Goal: Task Accomplishment & Management: Complete application form

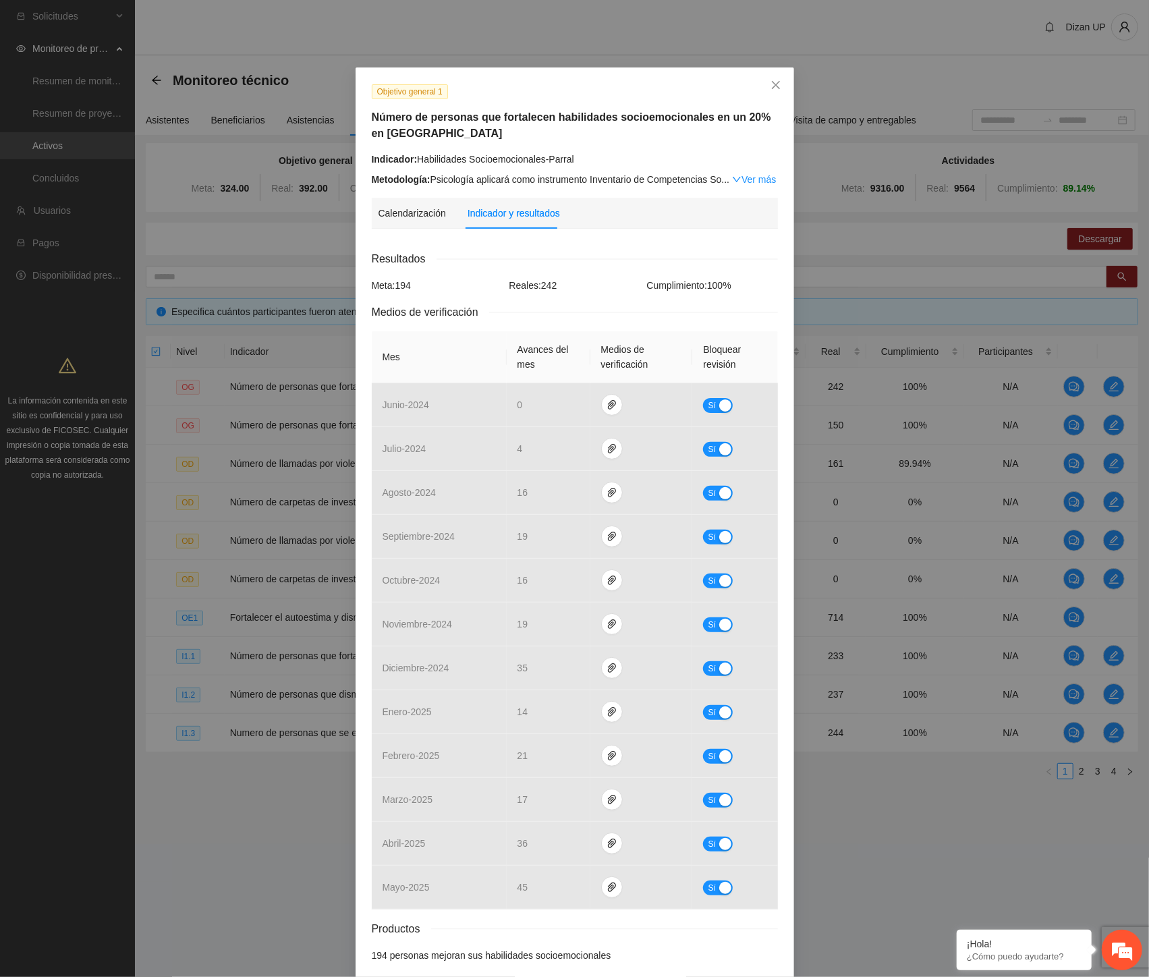
drag, startPoint x: 232, startPoint y: 846, endPoint x: 315, endPoint y: 571, distance: 287.4
click at [232, 846] on div "Objetivo general 1 Número de personas que fortalecen habilidades socioemocional…" at bounding box center [574, 488] width 1149 height 977
click at [770, 82] on icon "close" at bounding box center [775, 85] width 11 height 11
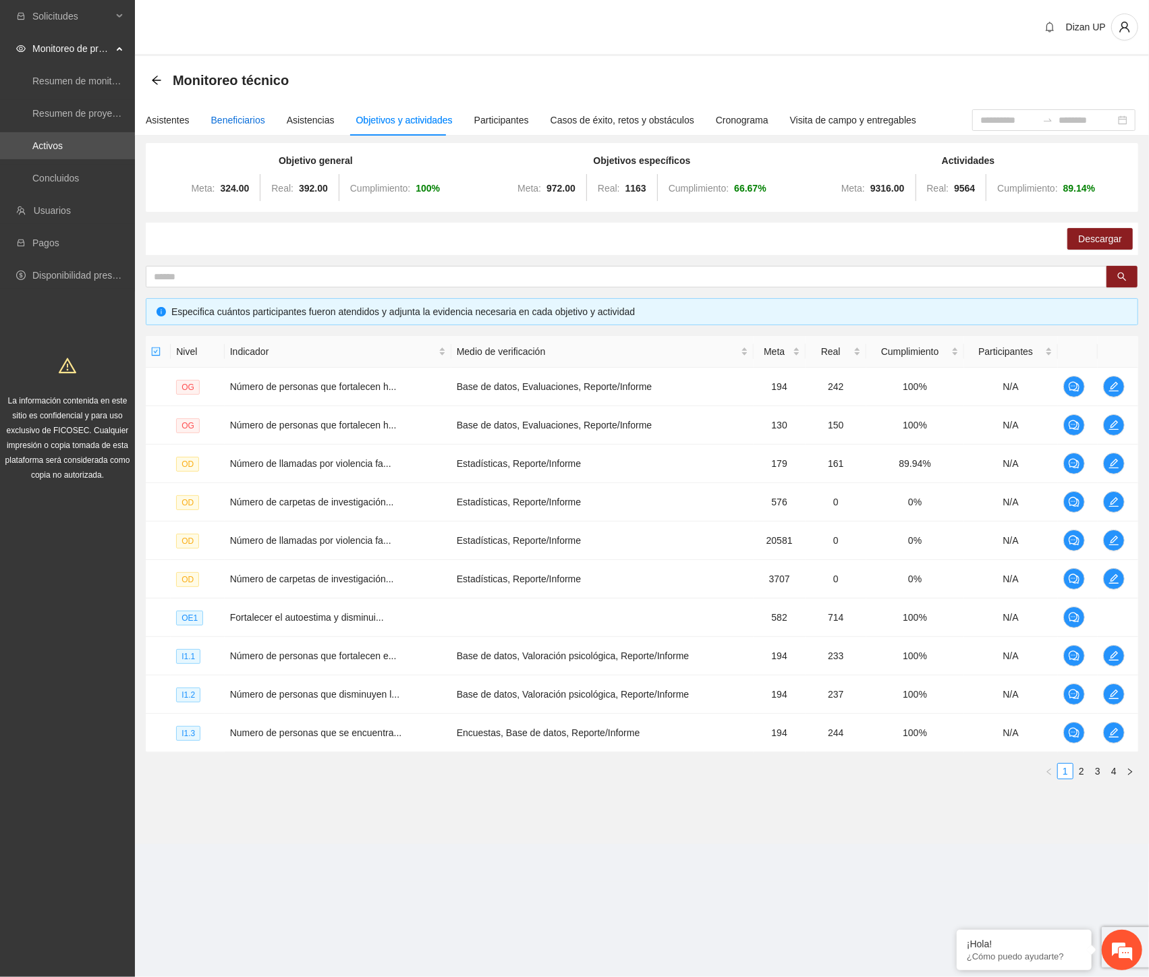
click at [236, 120] on div "Beneficiarios" at bounding box center [238, 120] width 54 height 15
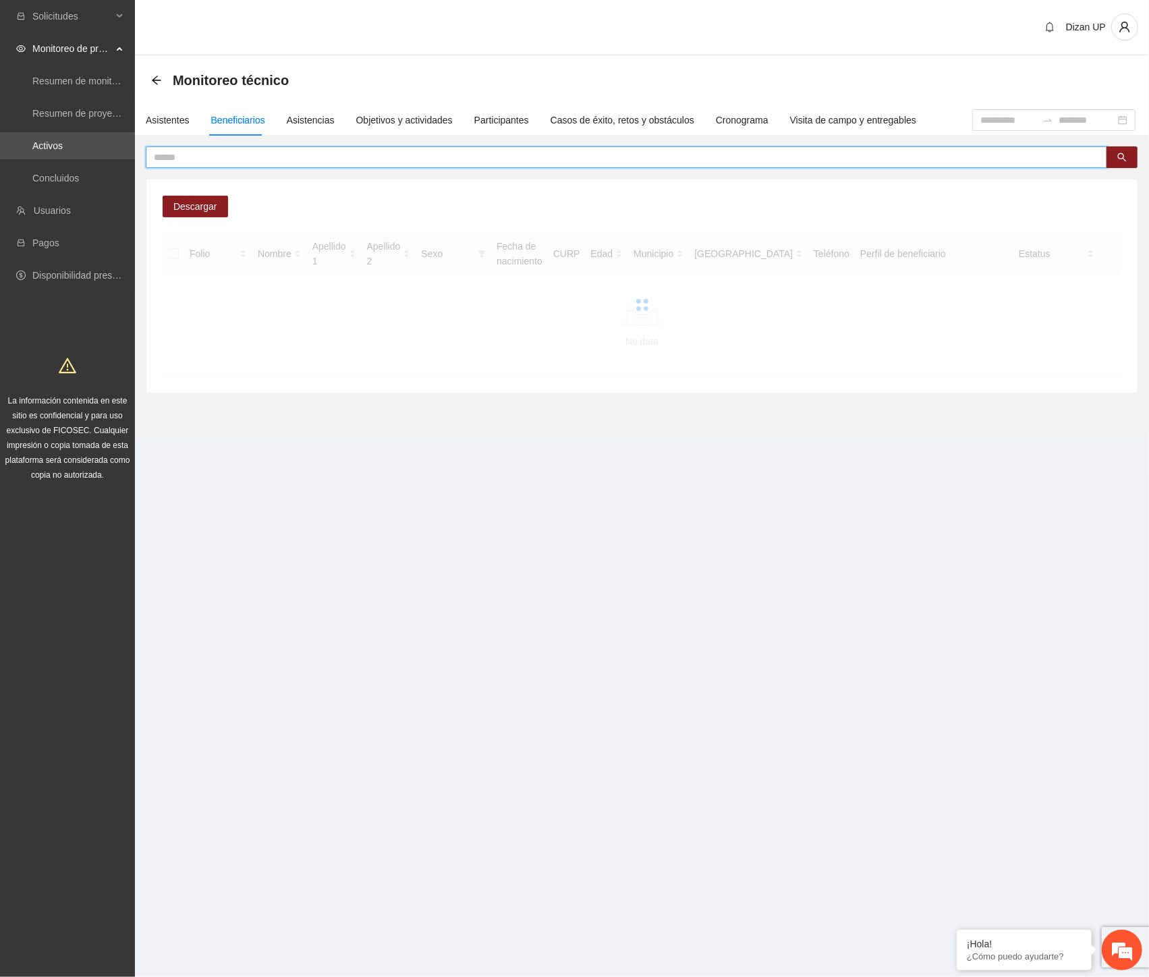
click at [246, 161] on input "text" at bounding box center [621, 157] width 934 height 15
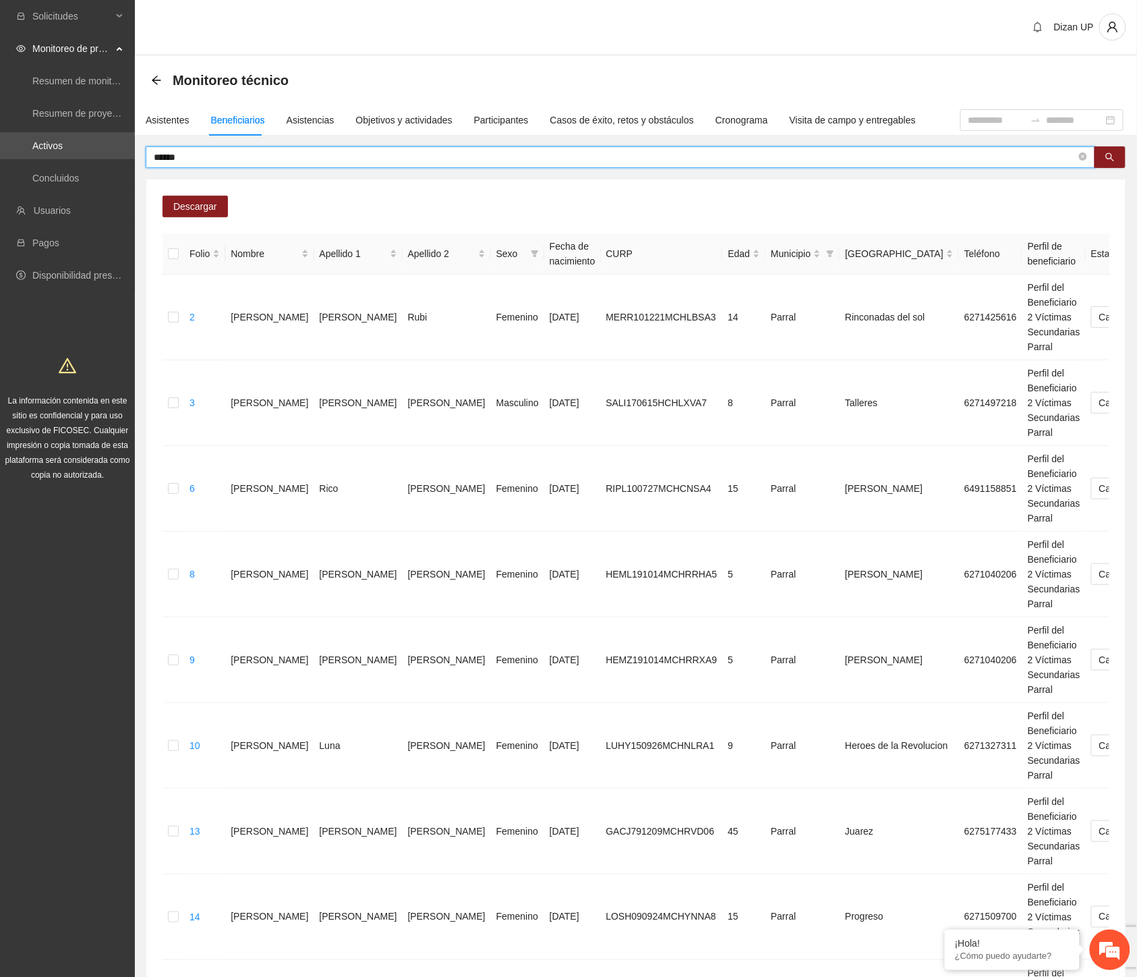
type input "*****"
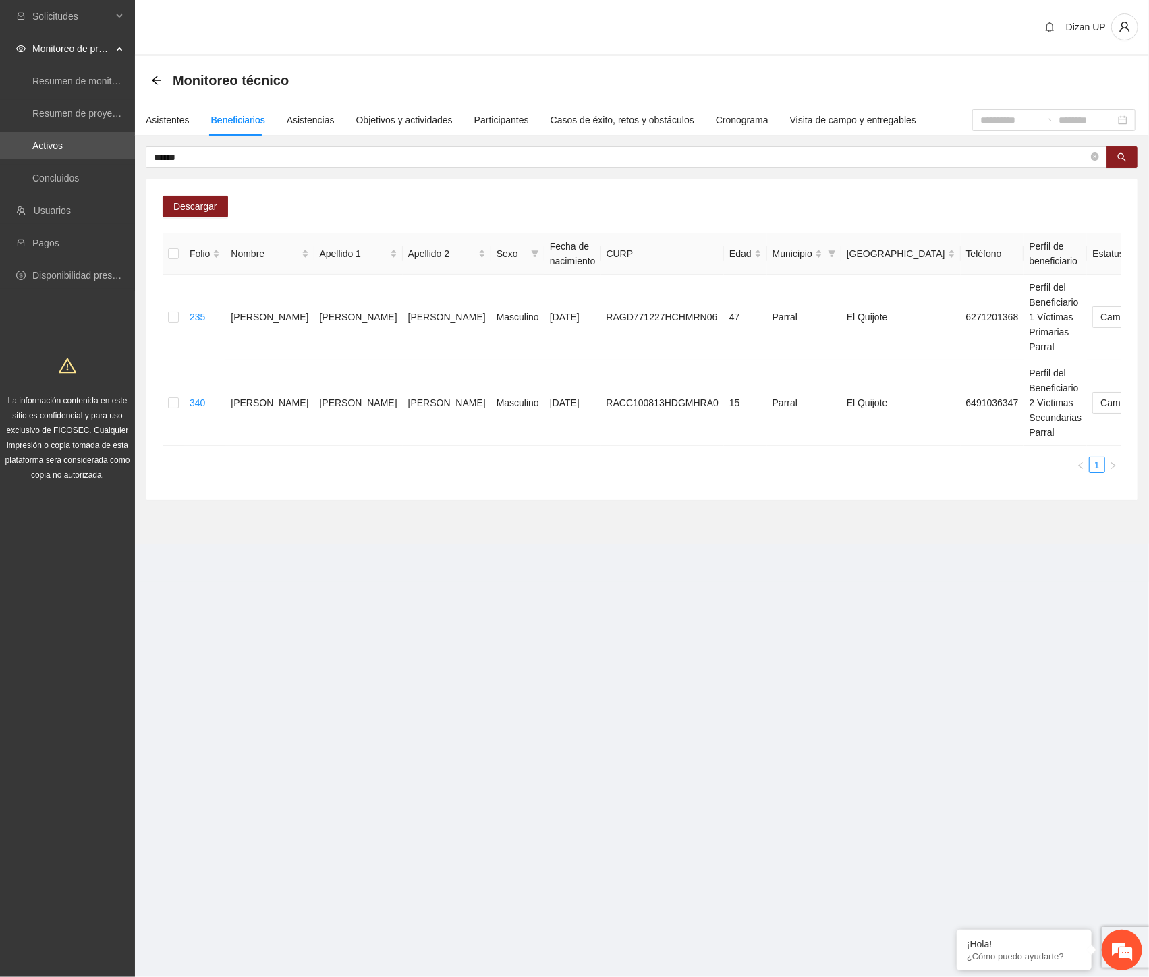
drag, startPoint x: 177, startPoint y: 819, endPoint x: 252, endPoint y: 633, distance: 201.3
click at [177, 819] on section "Solicitudes Monitoreo de proyectos Resumen de monitoreo Resumen de proyectos ap…" at bounding box center [574, 488] width 1149 height 977
click at [314, 319] on td "[PERSON_NAME]" at bounding box center [358, 317] width 88 height 86
drag, startPoint x: 159, startPoint y: 123, endPoint x: 183, endPoint y: 121, distance: 24.4
click at [159, 123] on div "Asistentes" at bounding box center [168, 120] width 44 height 15
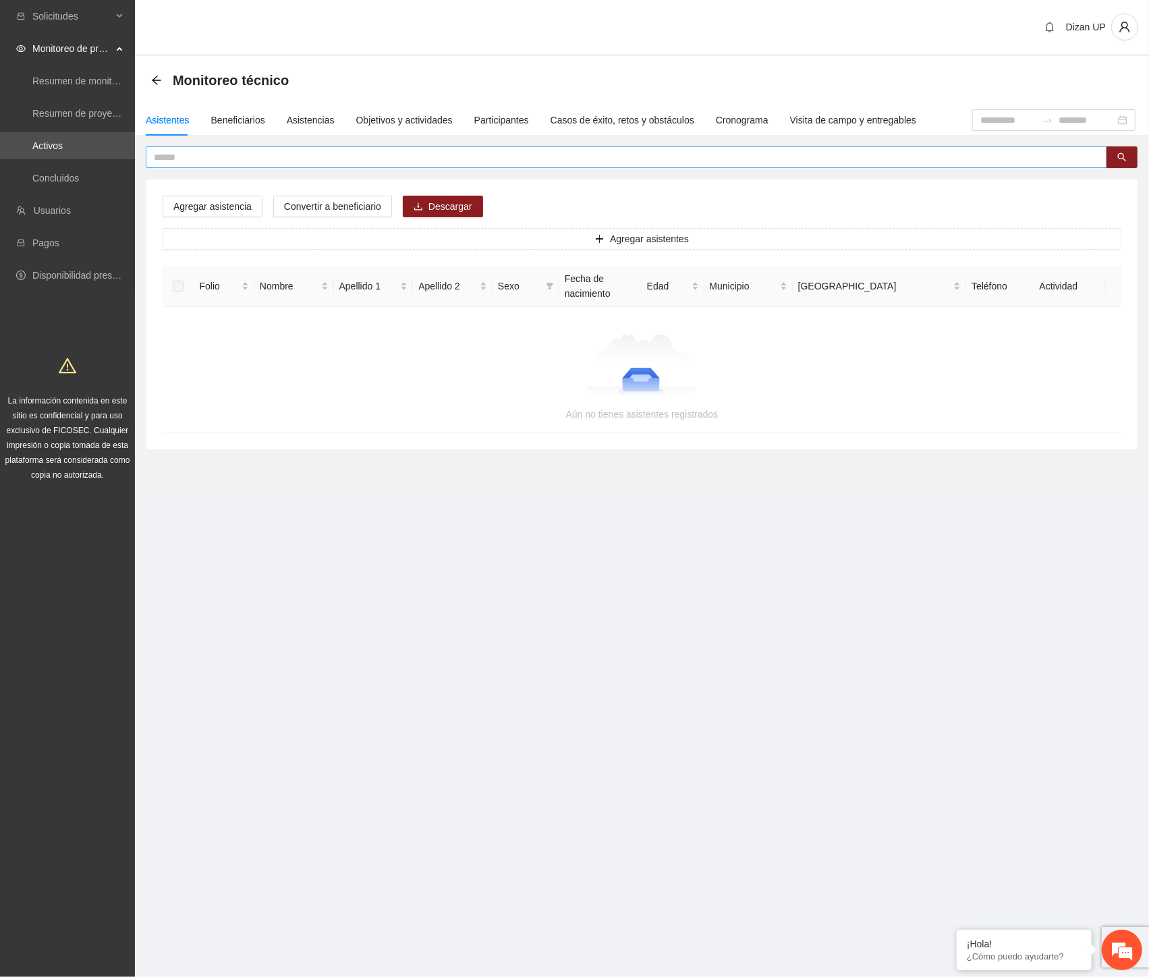
click at [241, 157] on input "text" at bounding box center [621, 157] width 934 height 15
type input "********"
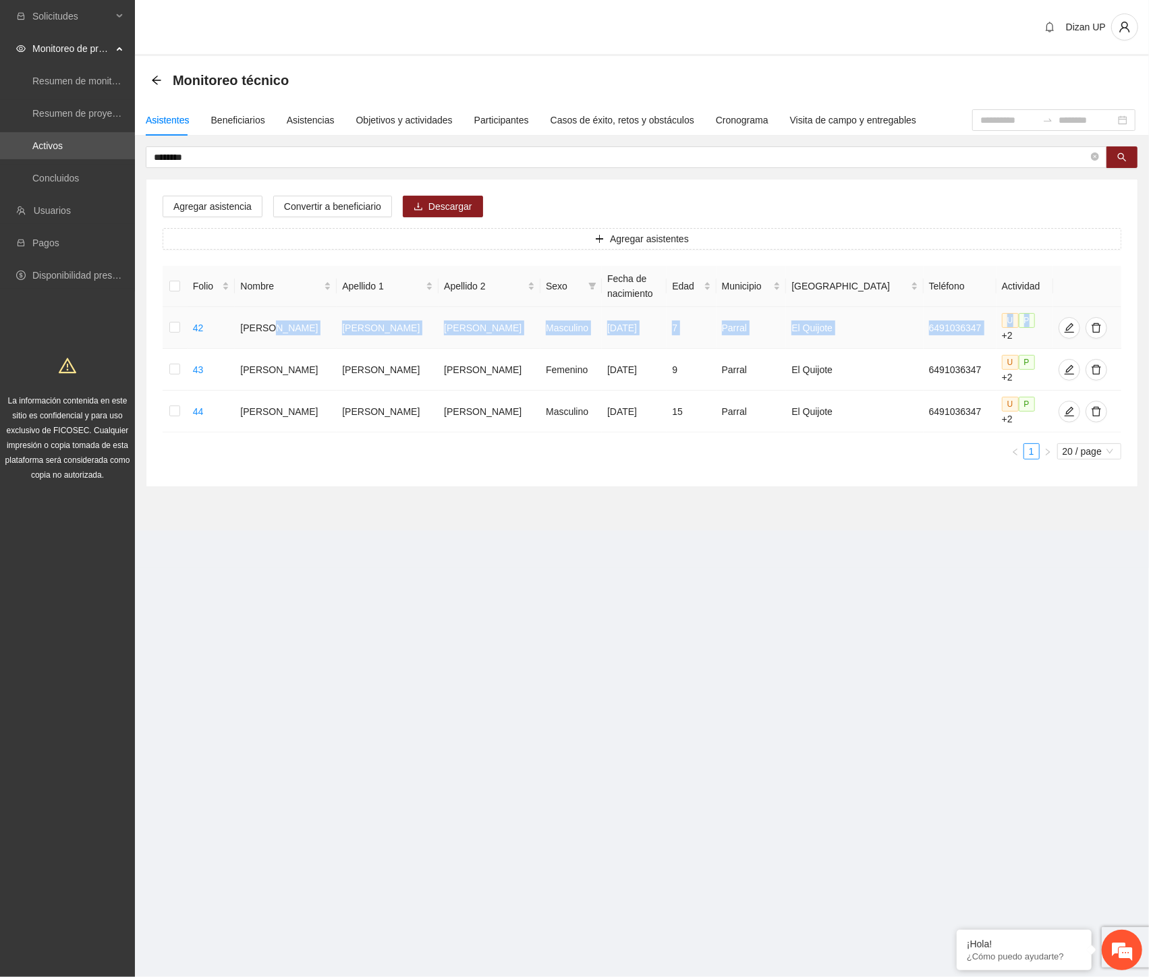
drag, startPoint x: 355, startPoint y: 319, endPoint x: 1037, endPoint y: 332, distance: 681.3
click at [1028, 333] on tr "42 [PERSON_NAME] [DATE] 7 Parral El Quijote 6491036347 U P +2" at bounding box center [642, 328] width 958 height 42
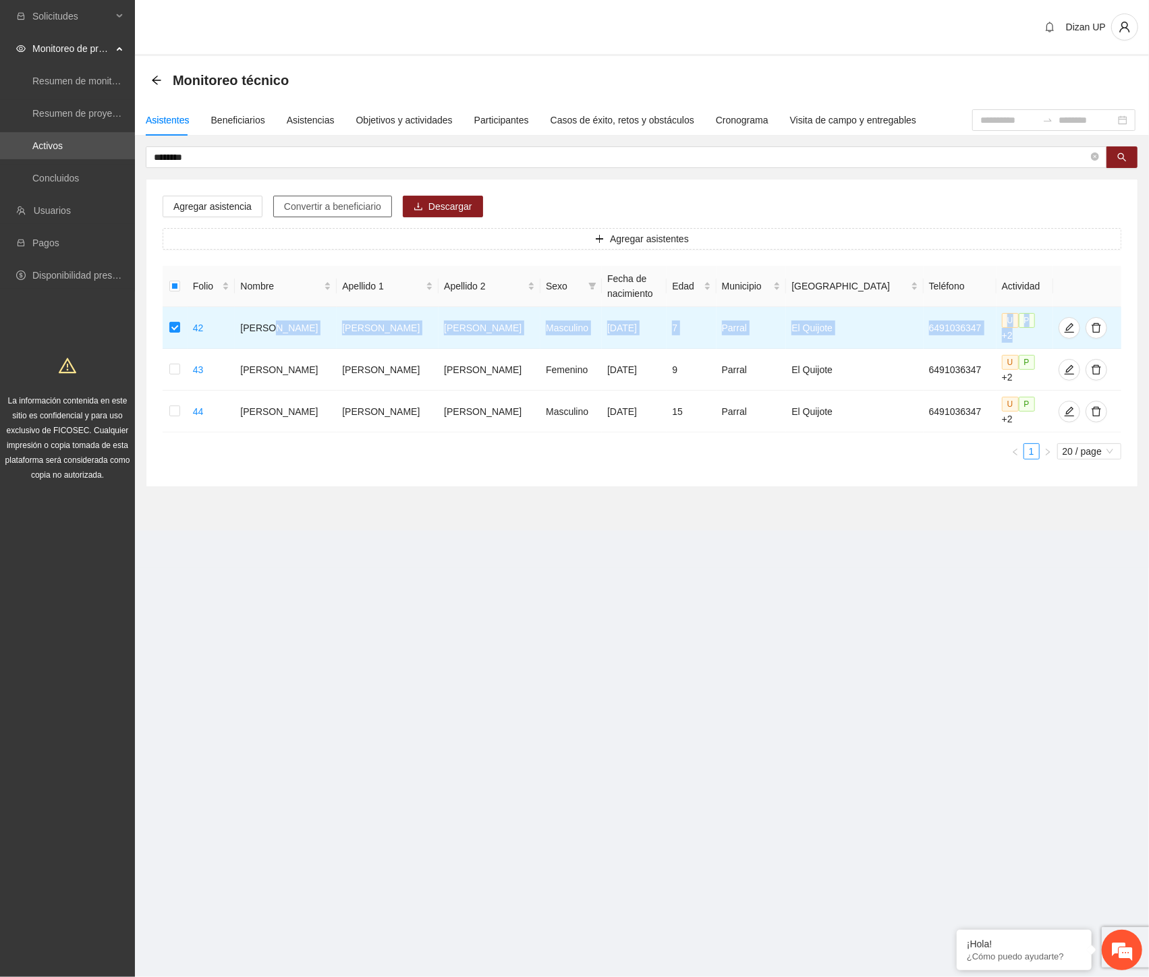
click at [329, 204] on span "Convertir a beneficiario" at bounding box center [332, 206] width 97 height 15
click at [772, 200] on div "Agregar asistencia Convertir a beneficiario Descargar Agregar asistentes Folio …" at bounding box center [641, 332] width 991 height 307
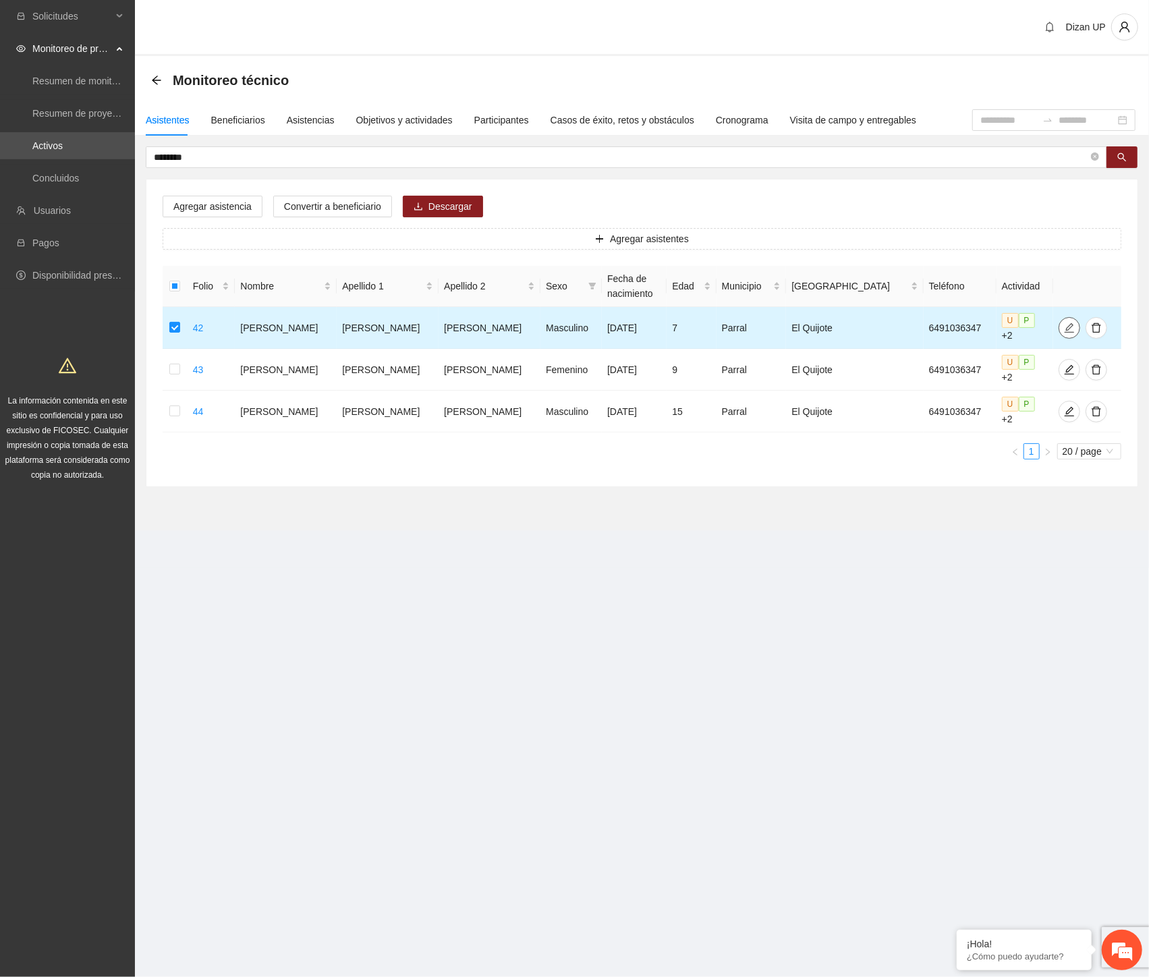
click at [1064, 324] on icon "edit" at bounding box center [1069, 327] width 11 height 11
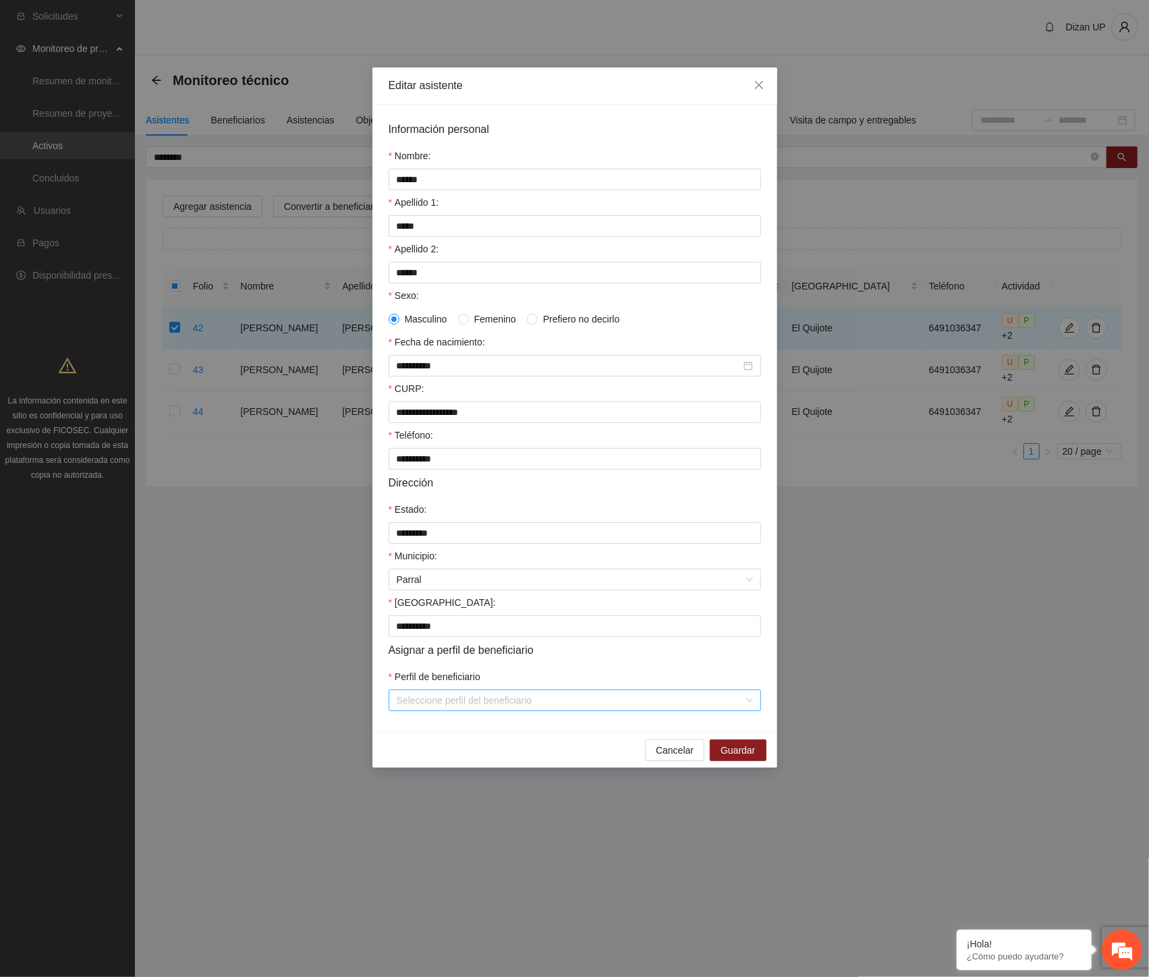
click at [511, 710] on input "Perfil de beneficiario" at bounding box center [570, 700] width 347 height 20
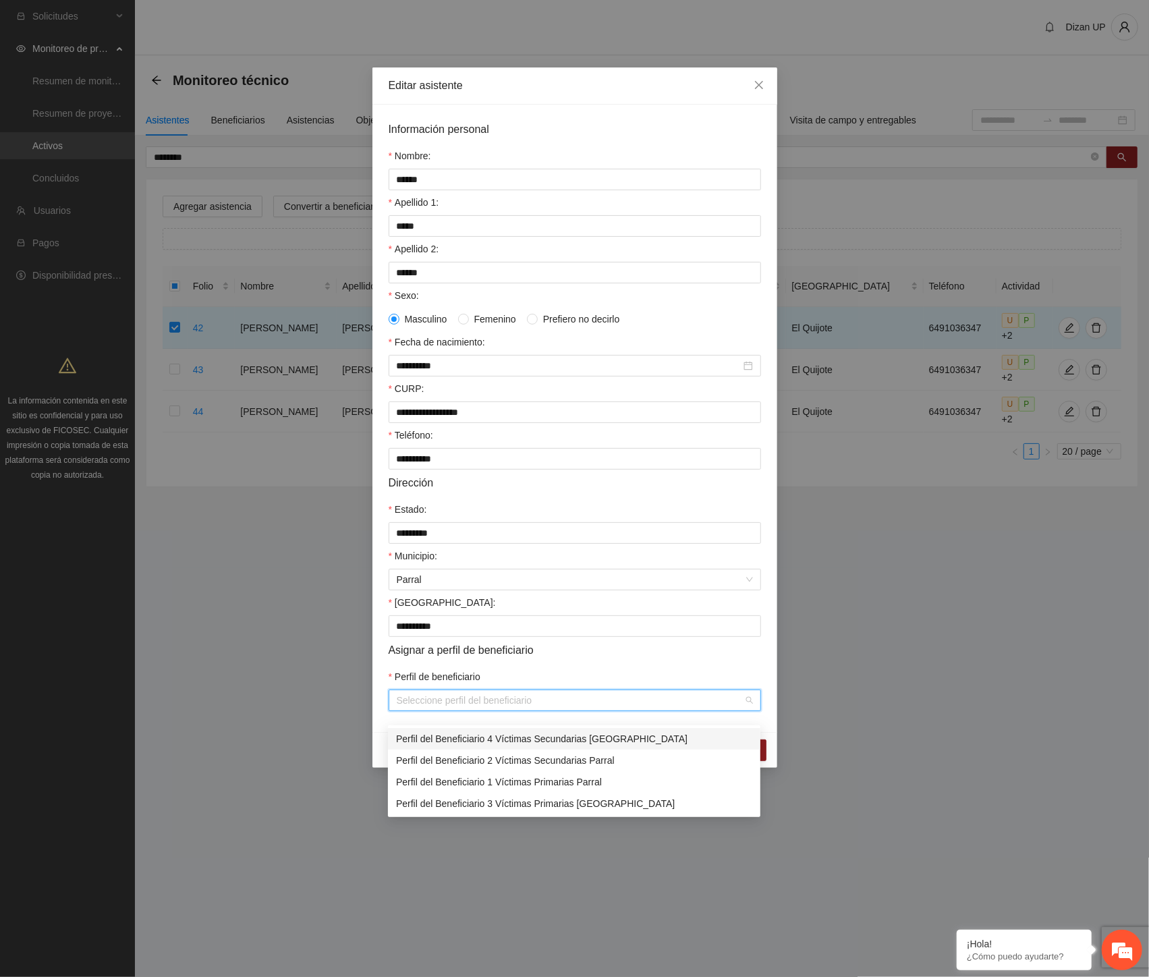
click at [526, 734] on div "Perfil del Beneficiario 4 Víctimas Secundarias [GEOGRAPHIC_DATA]" at bounding box center [574, 738] width 356 height 15
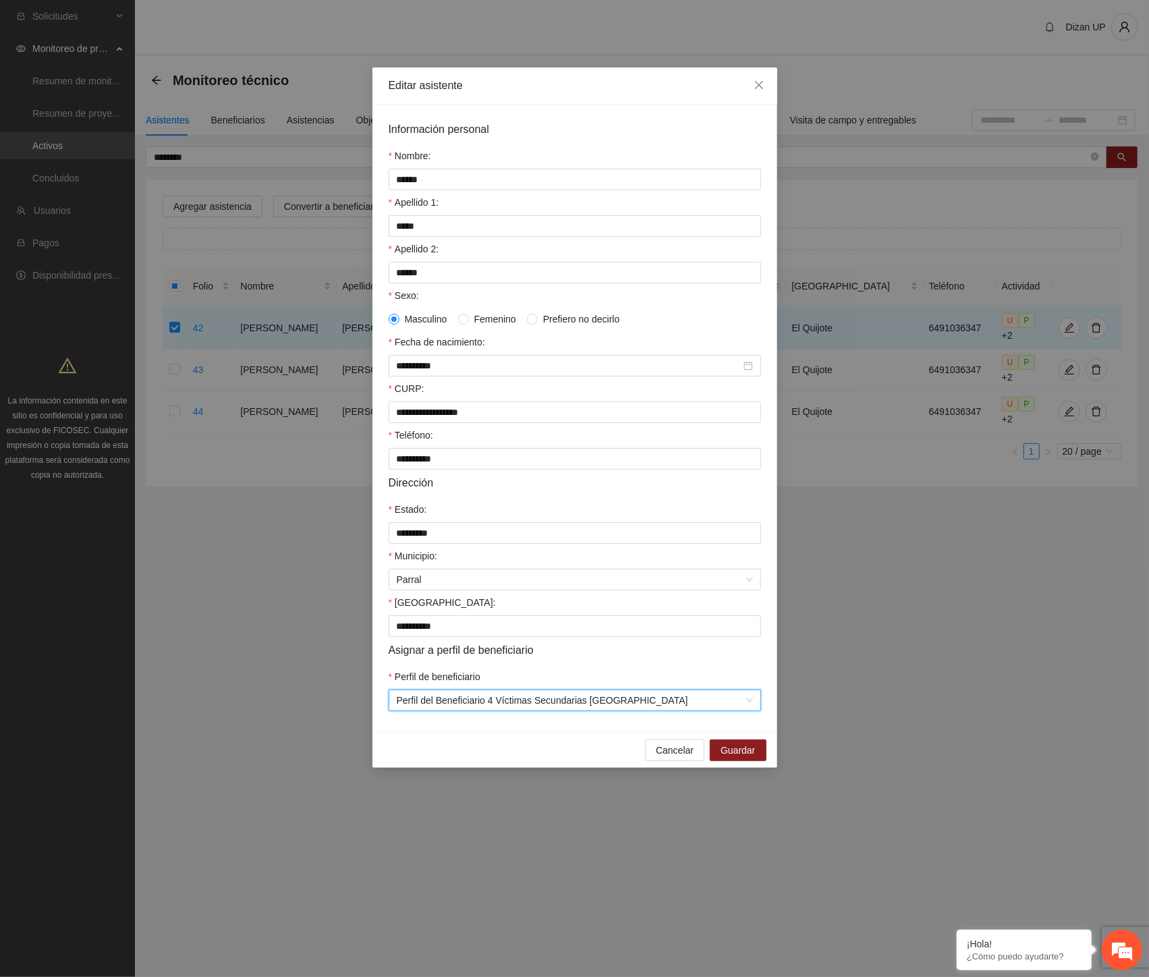
click at [611, 651] on form "**********" at bounding box center [574, 416] width 372 height 590
click at [556, 676] on form "**********" at bounding box center [574, 416] width 372 height 590
click at [731, 757] on span "Guardar" at bounding box center [737, 750] width 34 height 15
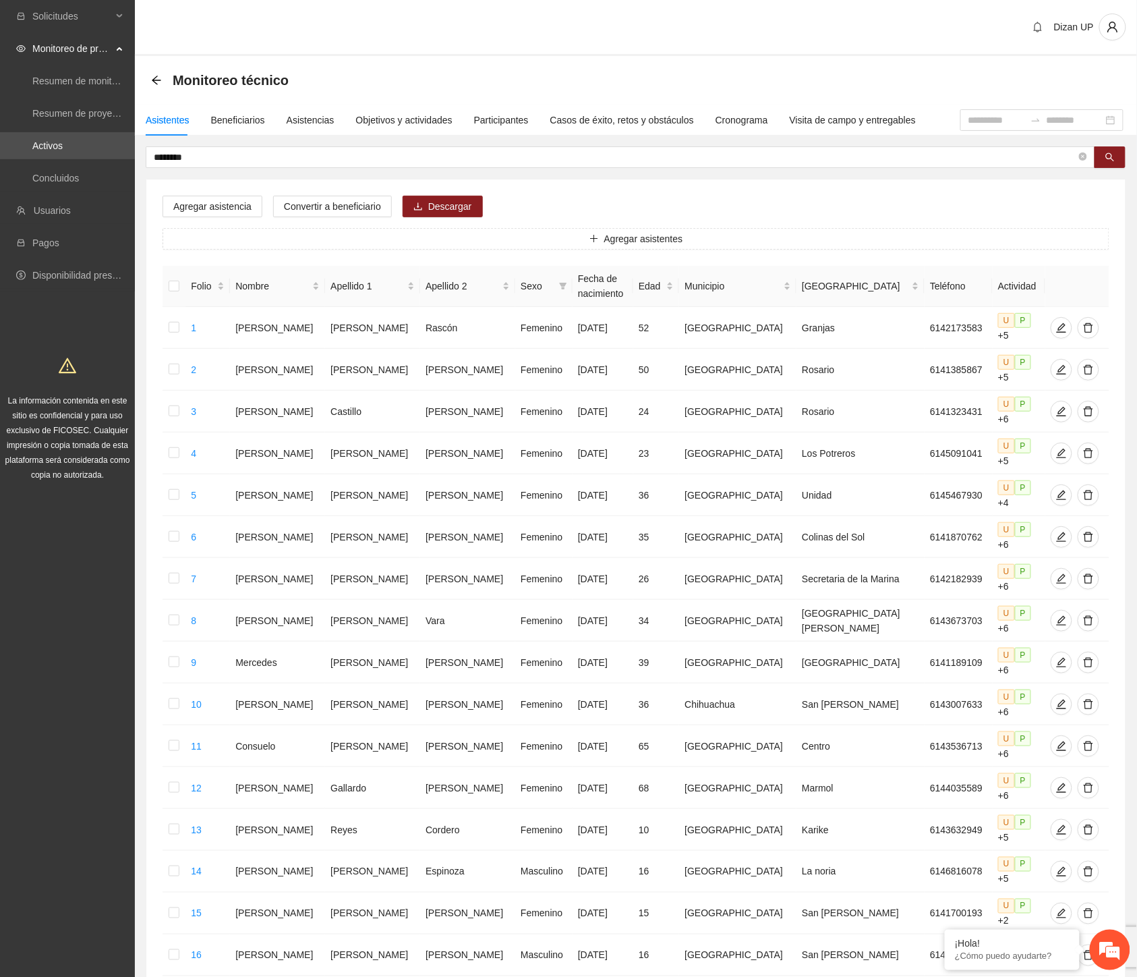
click at [66, 698] on div "Solicitudes Monitoreo de proyectos Resumen de monitoreo Resumen de proyectos ap…" at bounding box center [67, 639] width 135 height 1279
click at [231, 121] on div "Beneficiarios" at bounding box center [238, 120] width 54 height 15
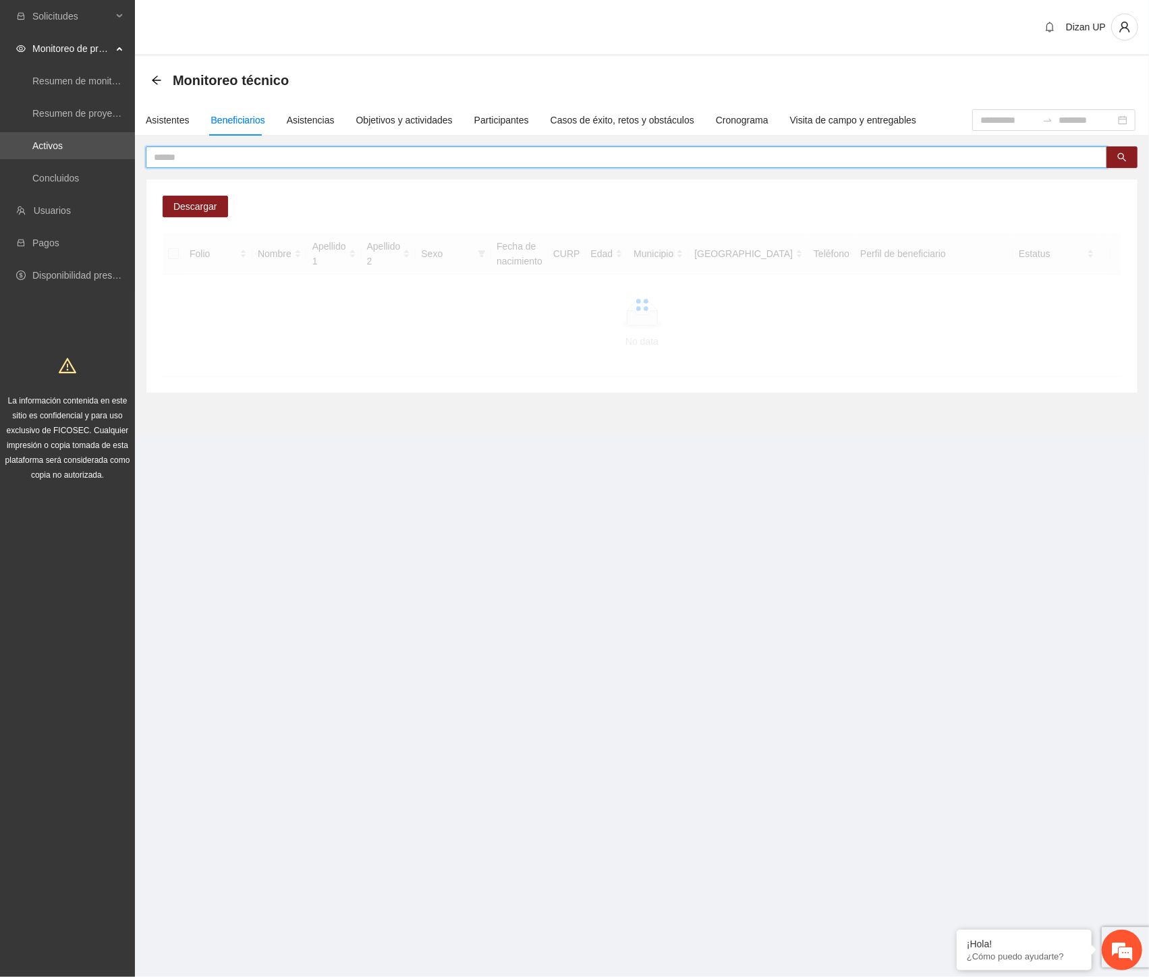
click at [223, 157] on input "text" at bounding box center [621, 157] width 934 height 15
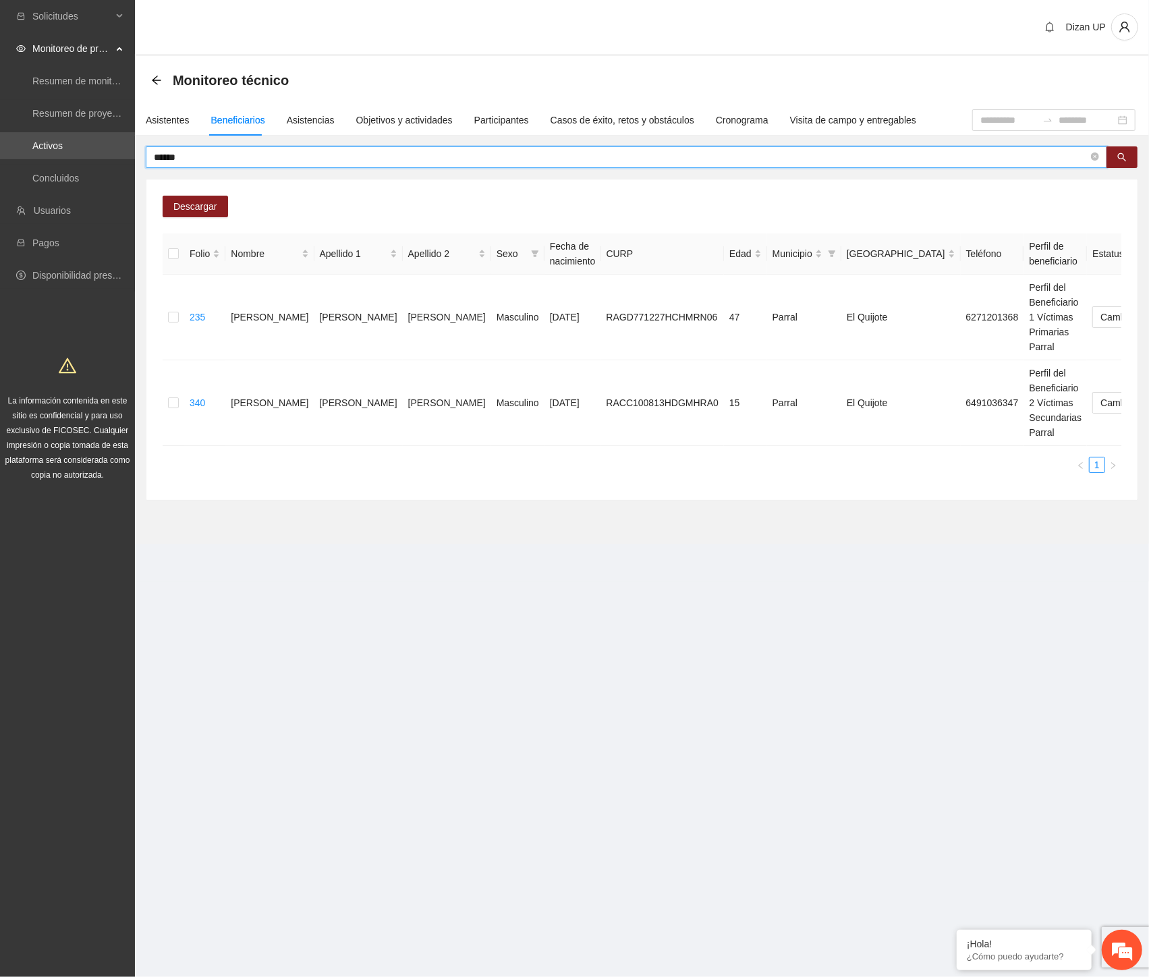
drag, startPoint x: 204, startPoint y: 152, endPoint x: 180, endPoint y: 152, distance: 23.6
click at [180, 152] on input "*****" at bounding box center [621, 157] width 934 height 15
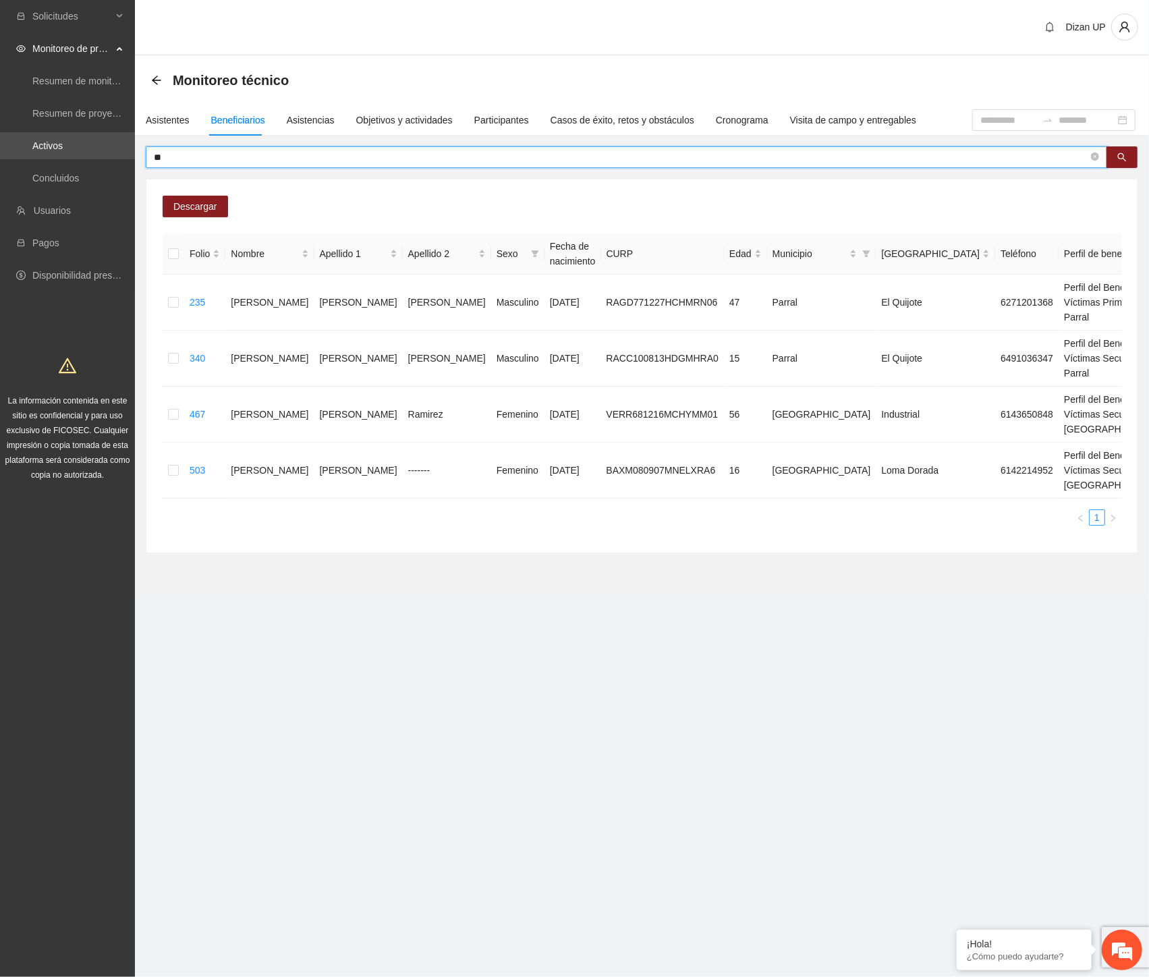
type input "*"
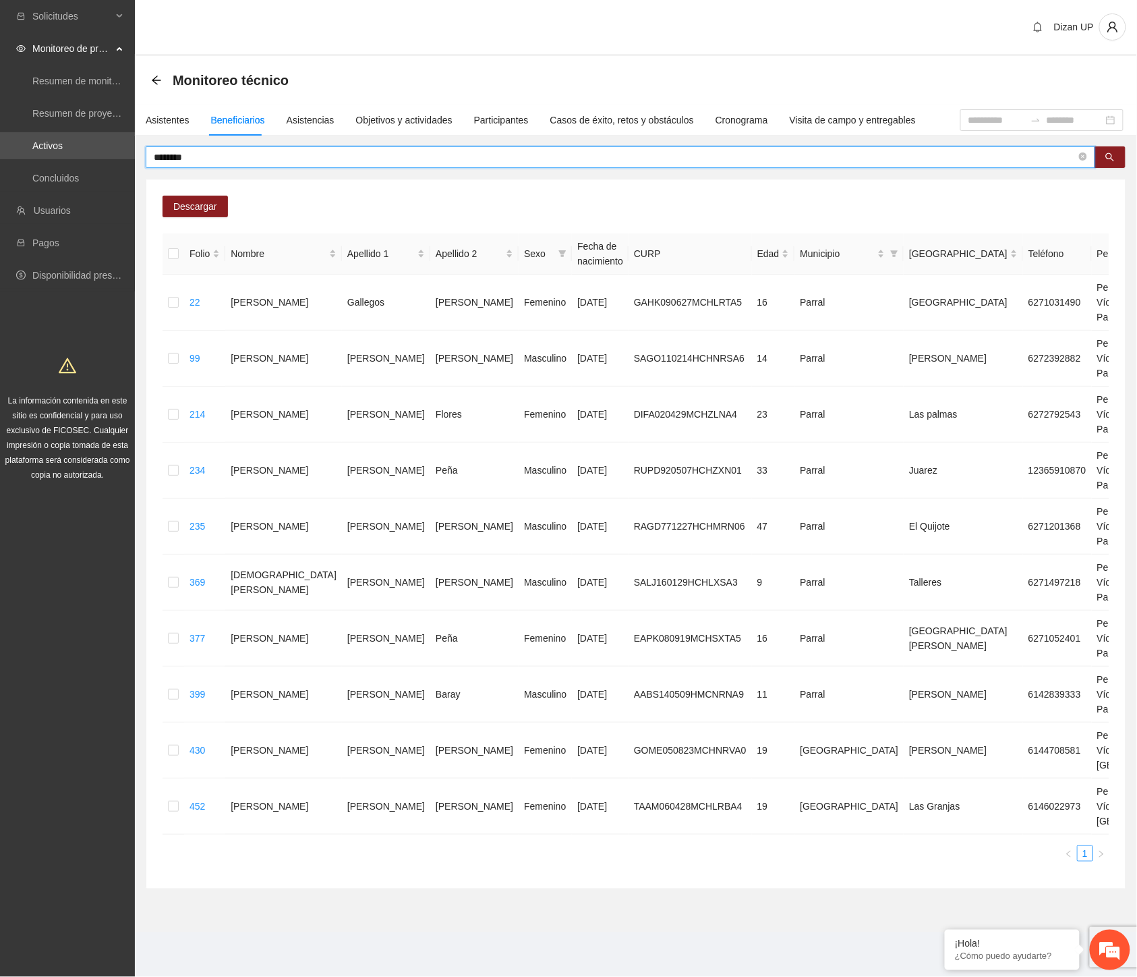
type input "********"
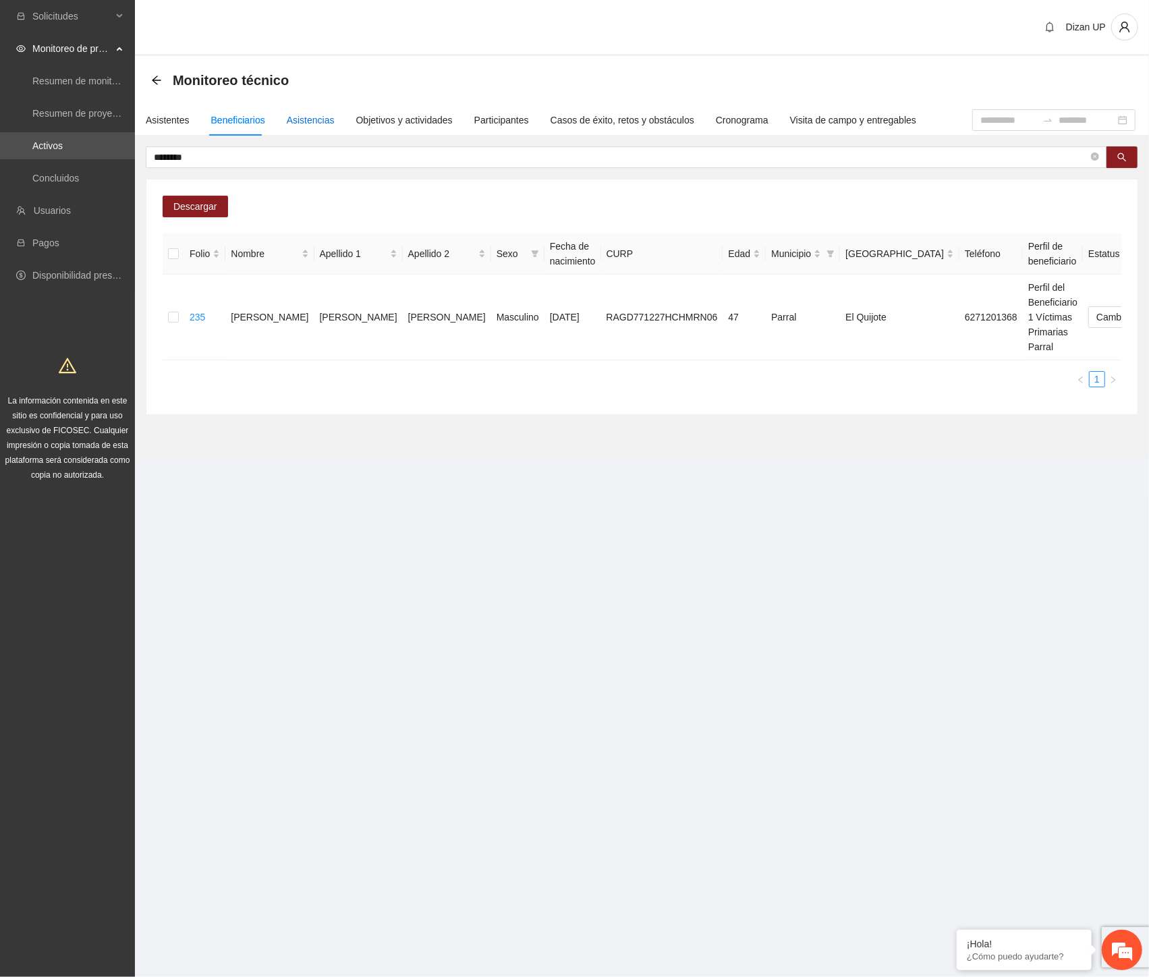
click at [306, 115] on div "Asistencias" at bounding box center [311, 120] width 48 height 15
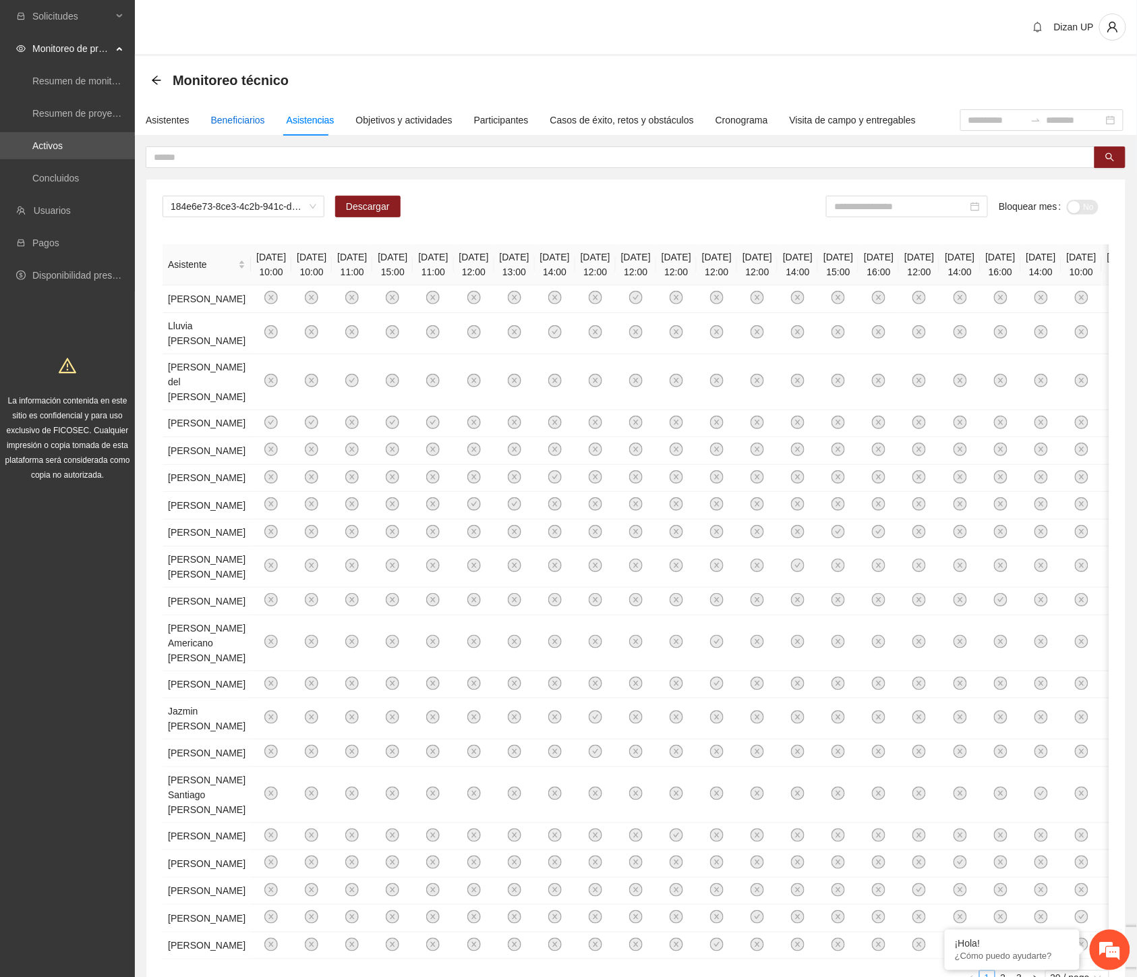
click at [223, 119] on div "Beneficiarios" at bounding box center [238, 120] width 54 height 15
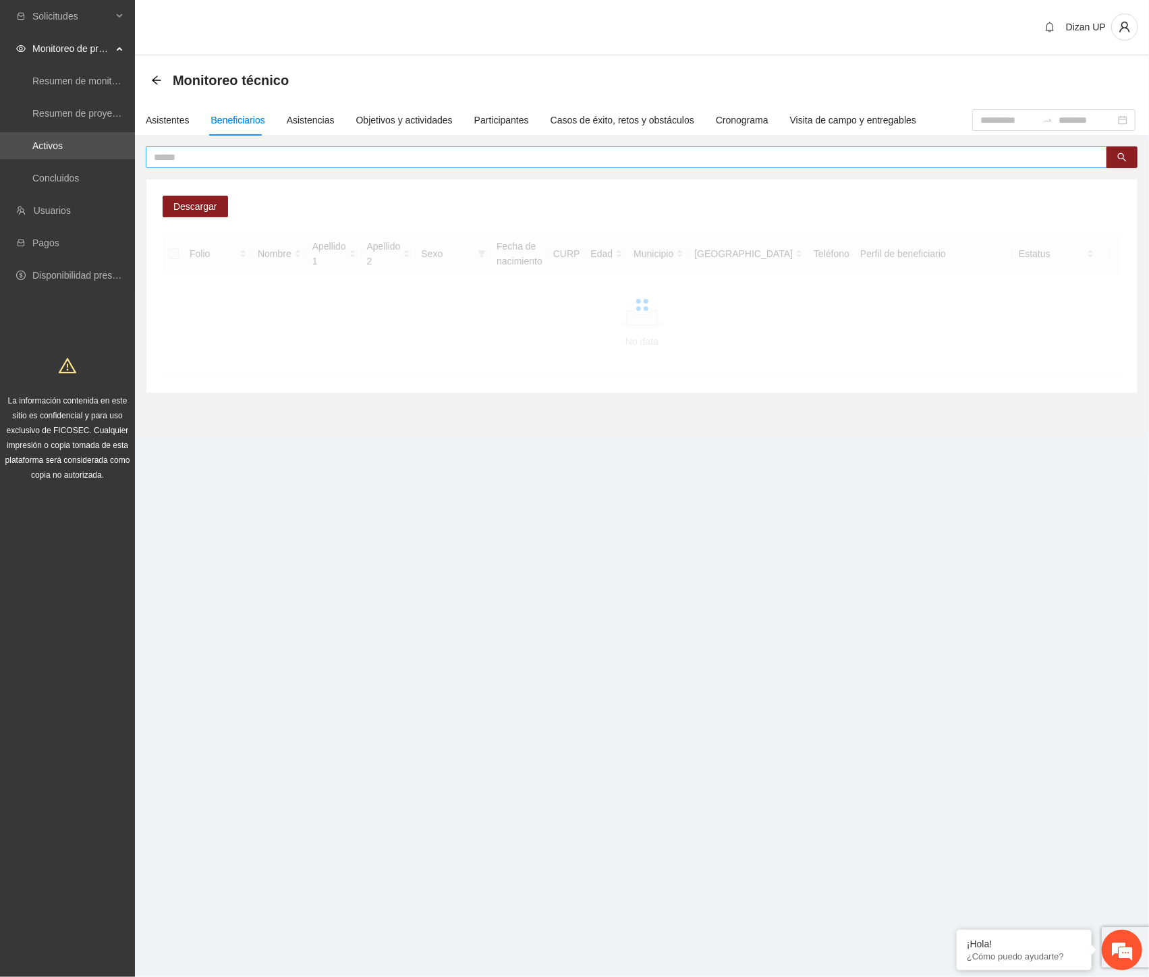
click at [234, 157] on input "text" at bounding box center [621, 157] width 934 height 15
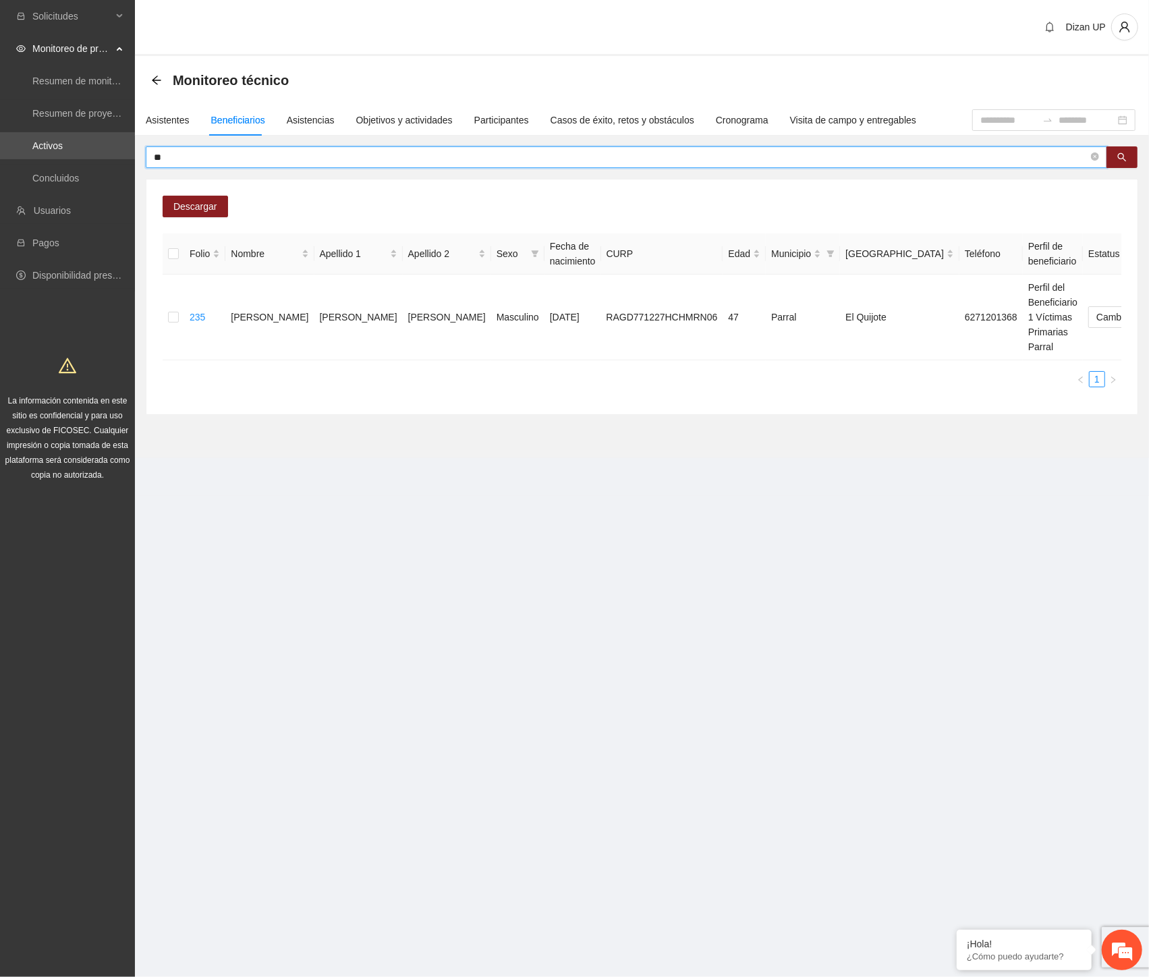
type input "*"
type input "*******"
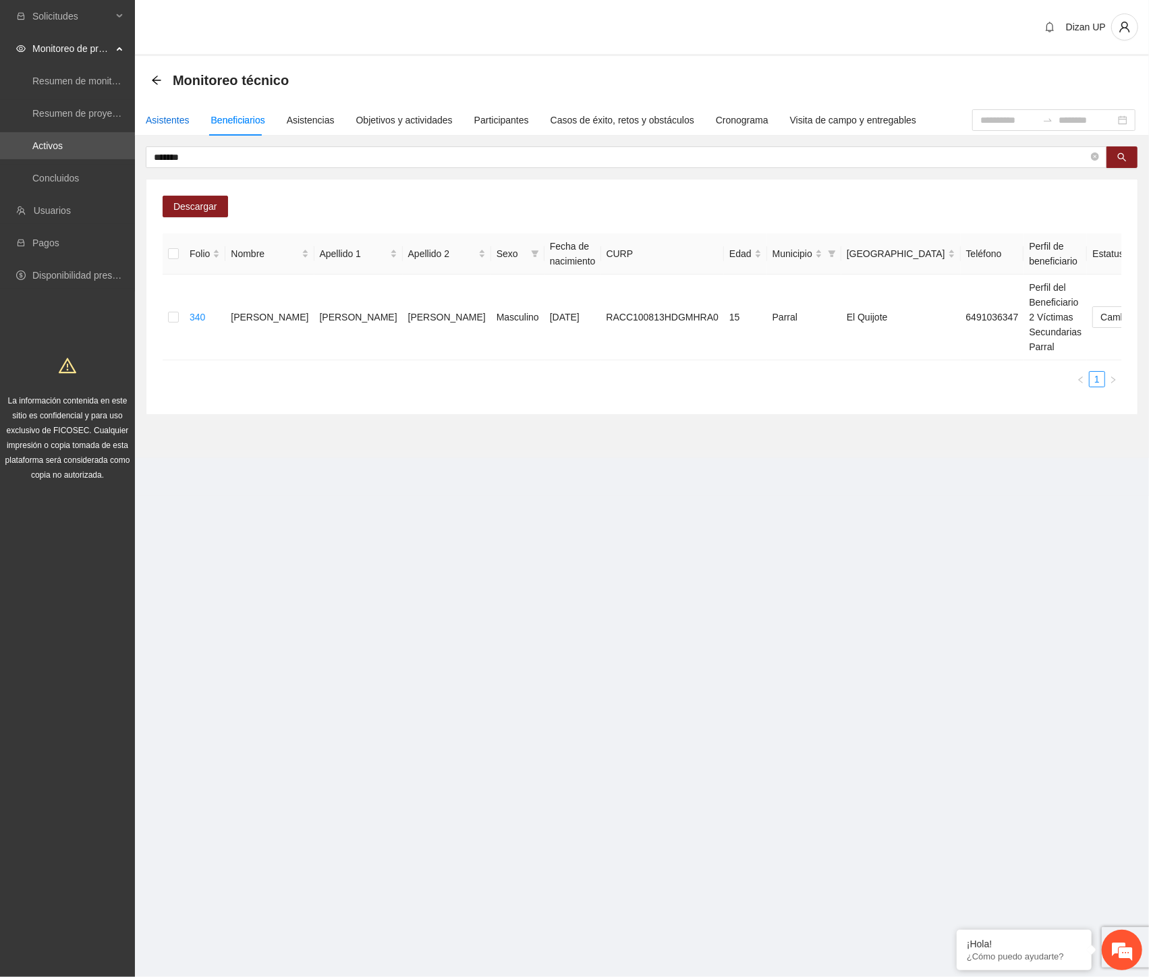
click at [160, 119] on div "Asistentes" at bounding box center [168, 120] width 44 height 15
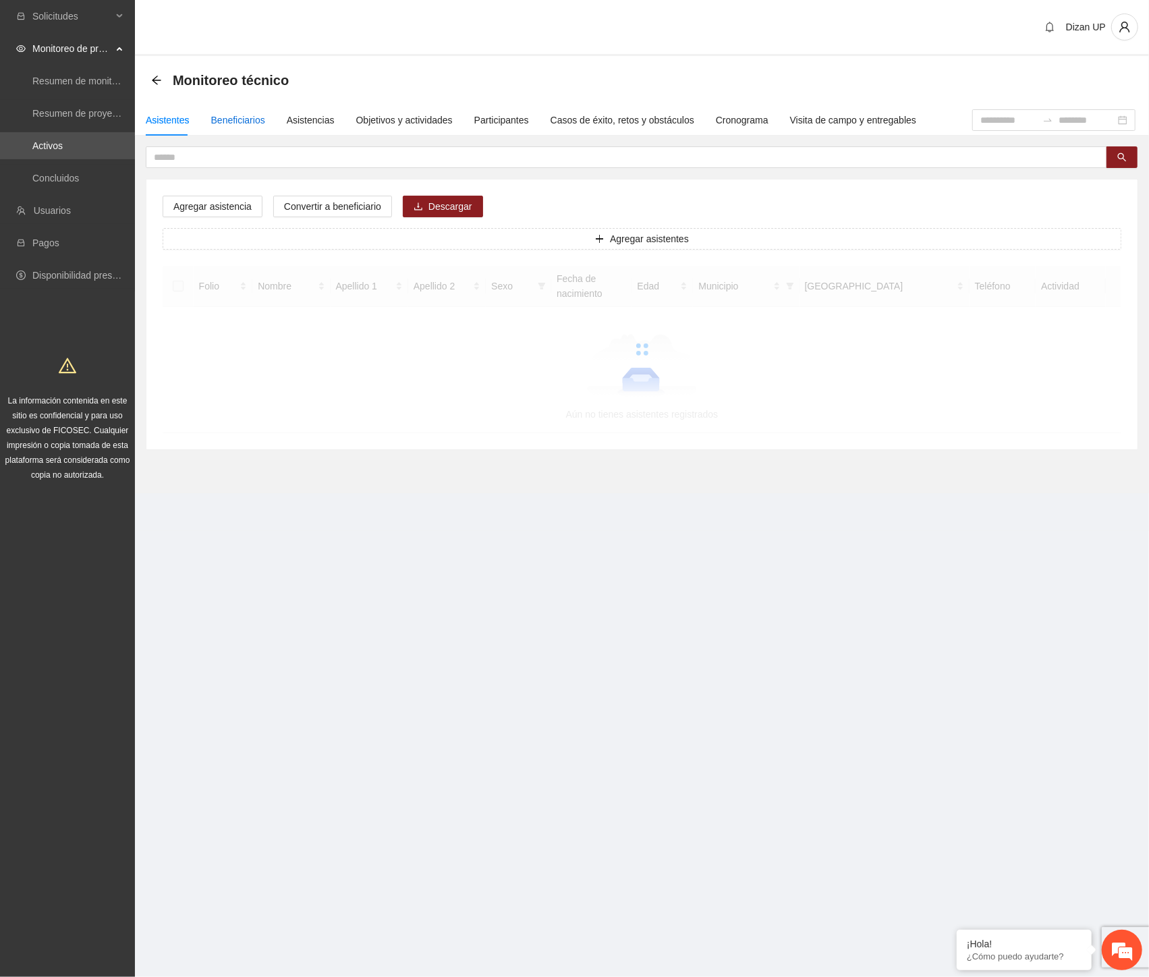
click at [241, 121] on div "Beneficiarios" at bounding box center [238, 120] width 54 height 15
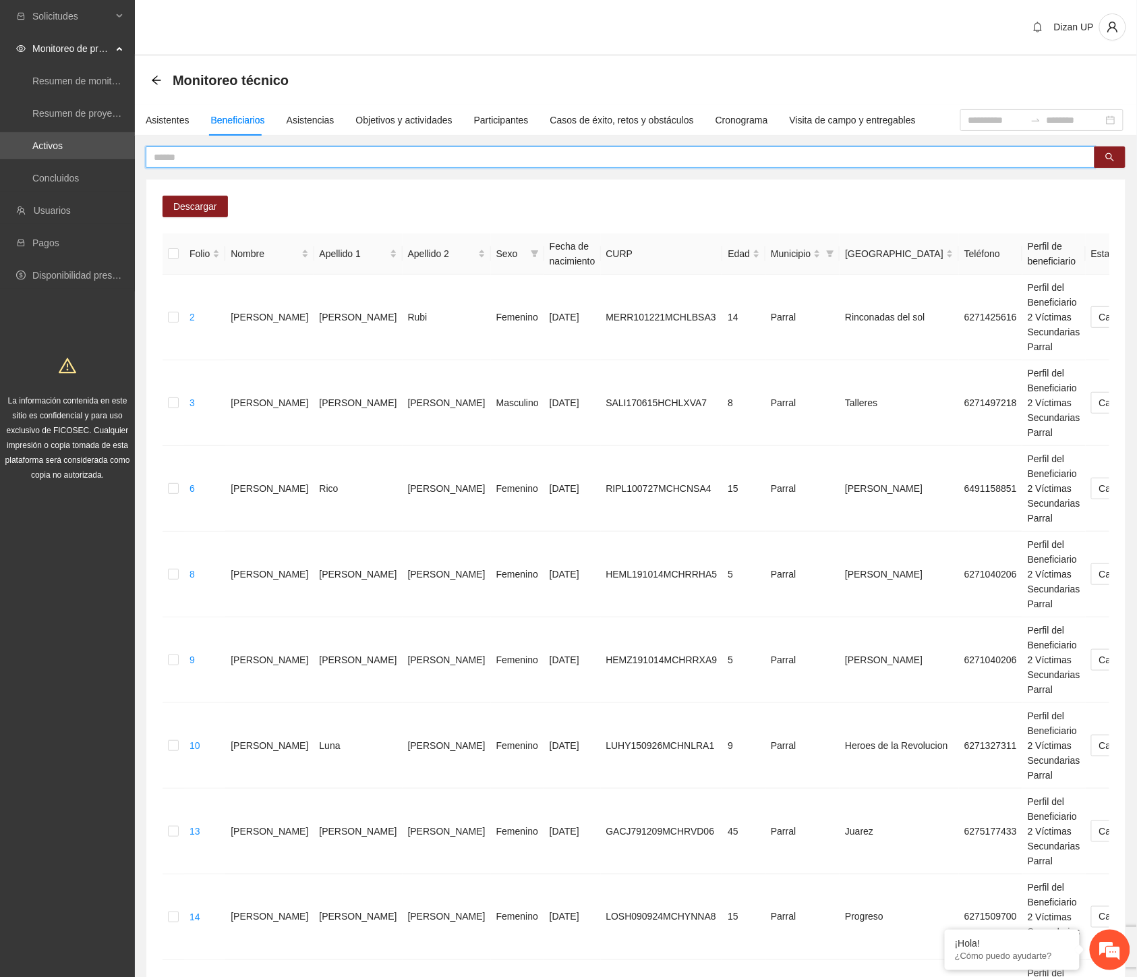
click at [268, 155] on input "text" at bounding box center [615, 157] width 923 height 15
